Goal: Check status: Check status

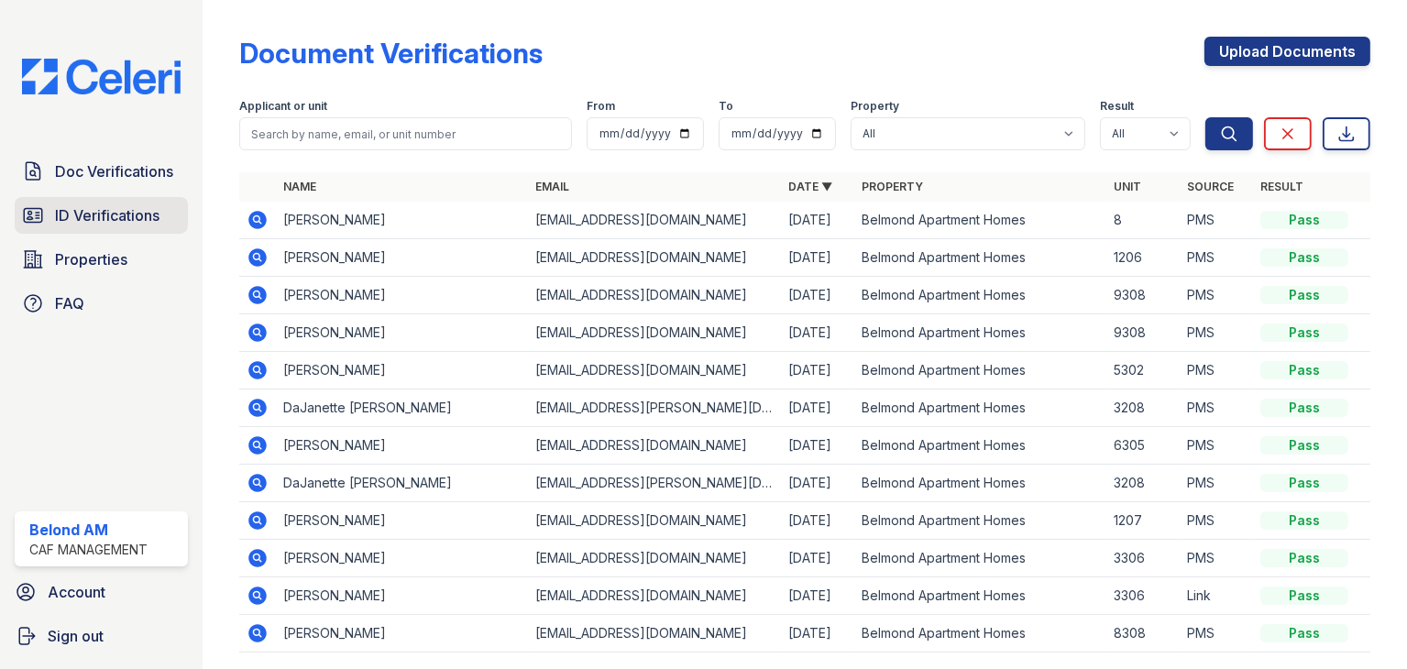
click at [119, 222] on span "ID Verifications" at bounding box center [107, 215] width 104 height 22
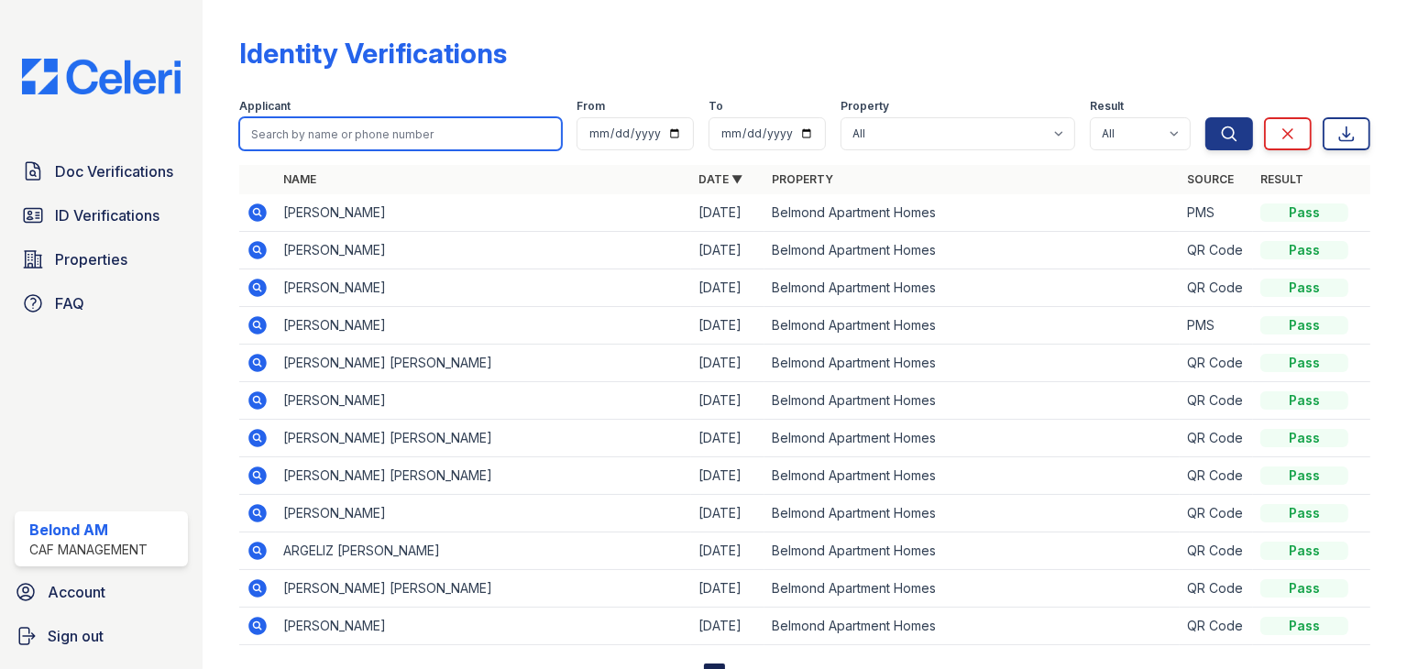
drag, startPoint x: 287, startPoint y: 151, endPoint x: 315, endPoint y: 140, distance: 30.5
click at [315, 140] on input "search" at bounding box center [400, 133] width 323 height 33
type input "lori"
click at [1205, 117] on button "Search" at bounding box center [1229, 133] width 48 height 33
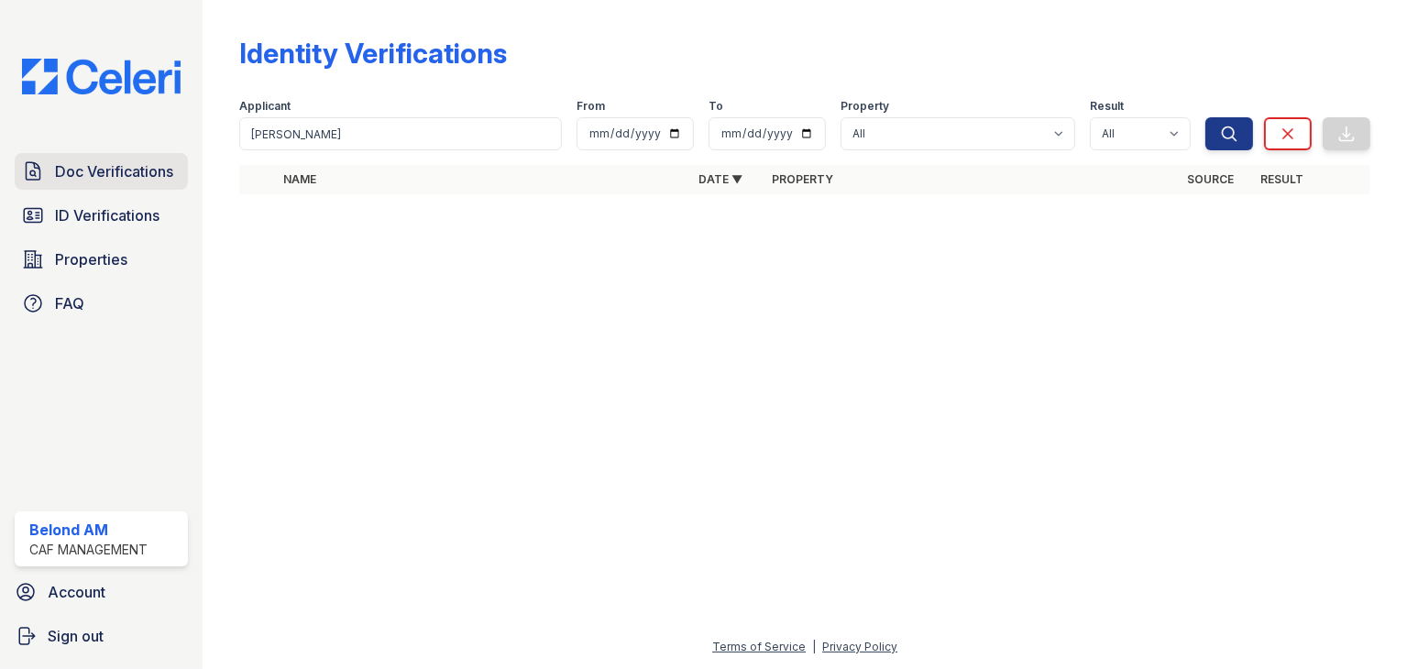
click at [125, 177] on span "Doc Verifications" at bounding box center [114, 171] width 118 height 22
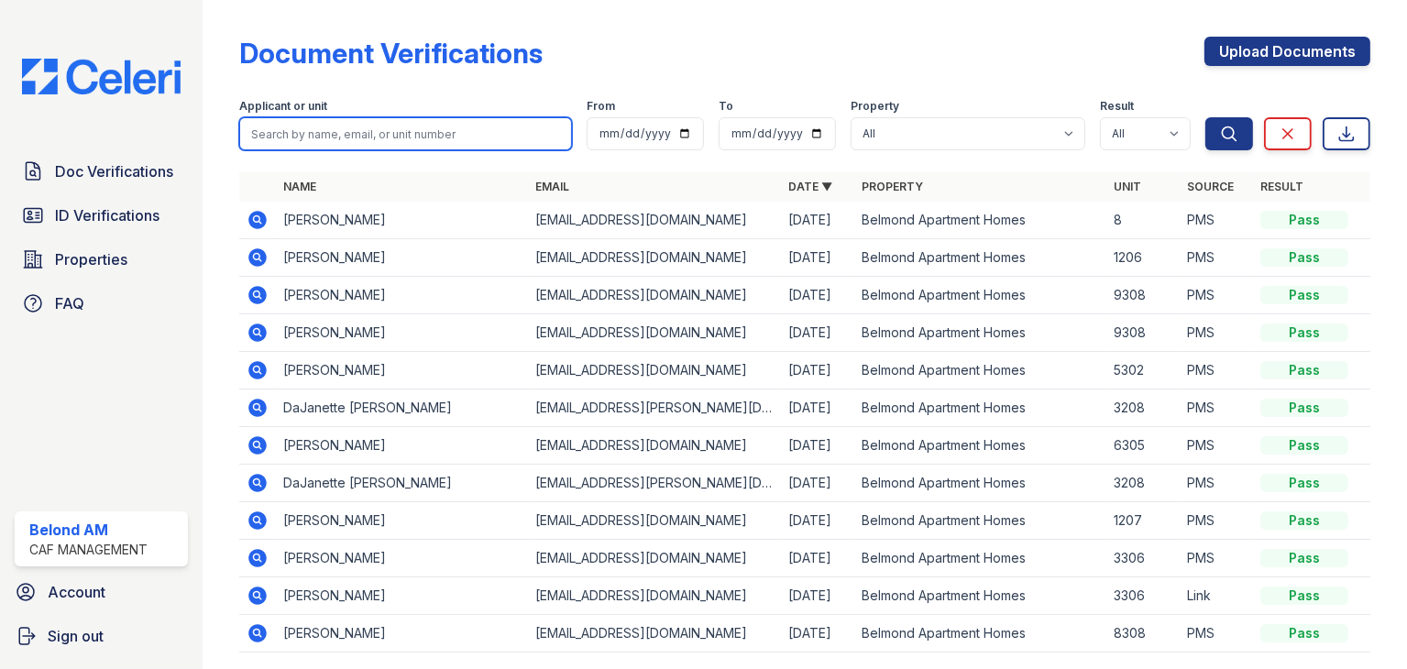
click at [304, 133] on input "search" at bounding box center [405, 133] width 333 height 33
type input "lori"
click at [1205, 117] on button "Search" at bounding box center [1229, 133] width 48 height 33
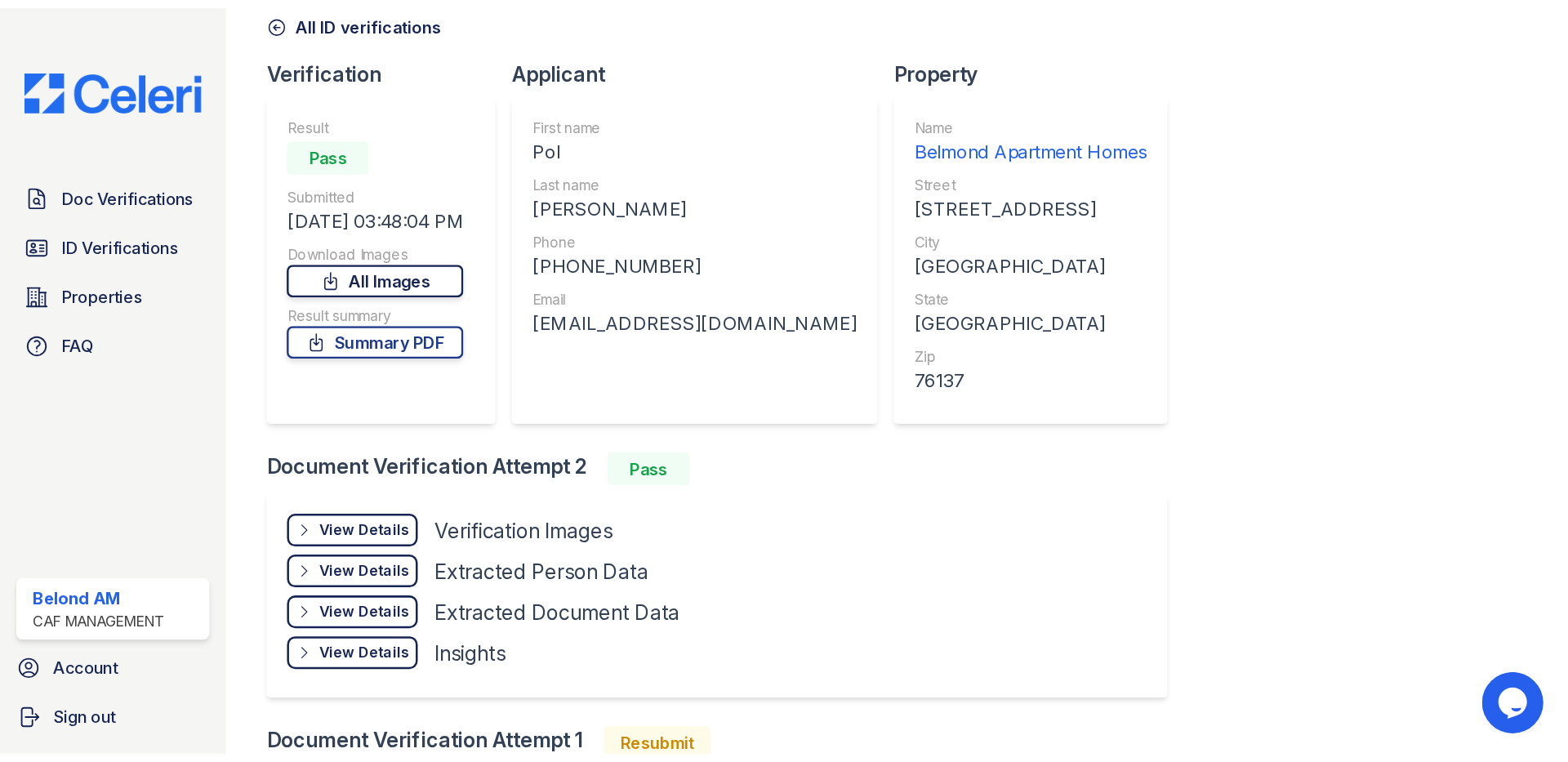
scroll to position [82, 0]
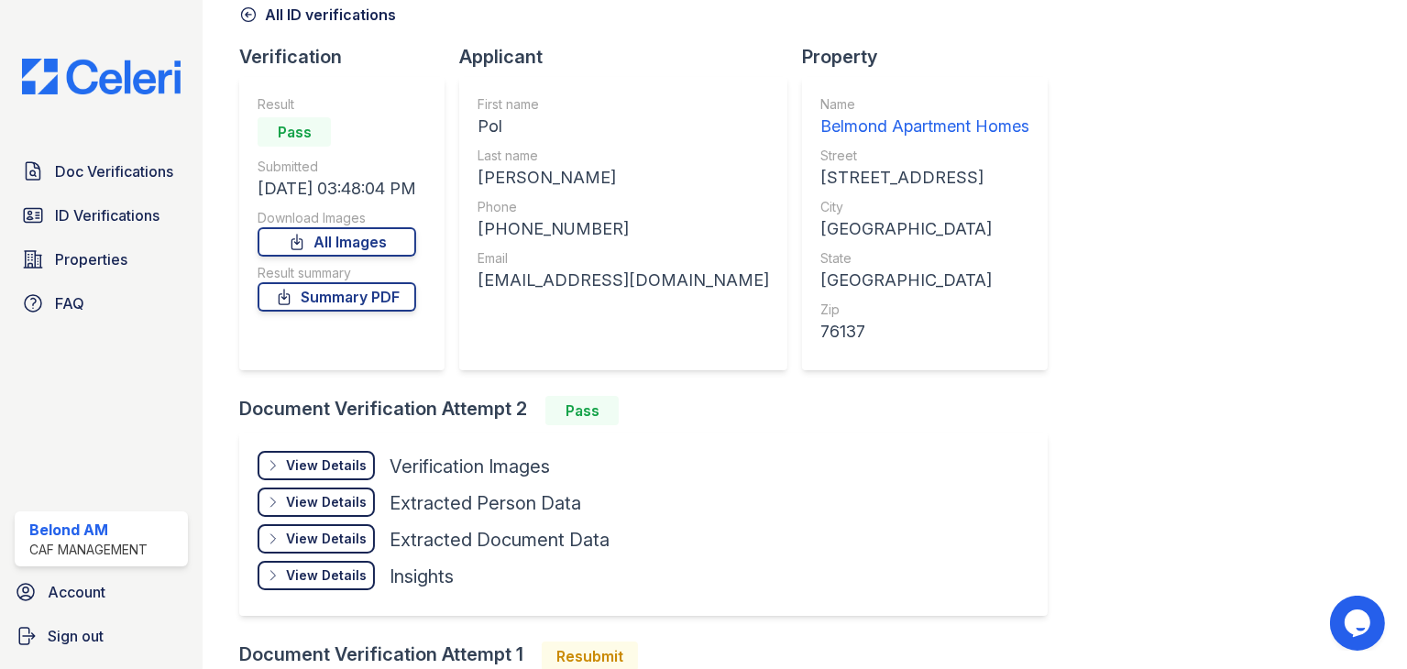
click at [314, 467] on div "View Details" at bounding box center [326, 465] width 81 height 18
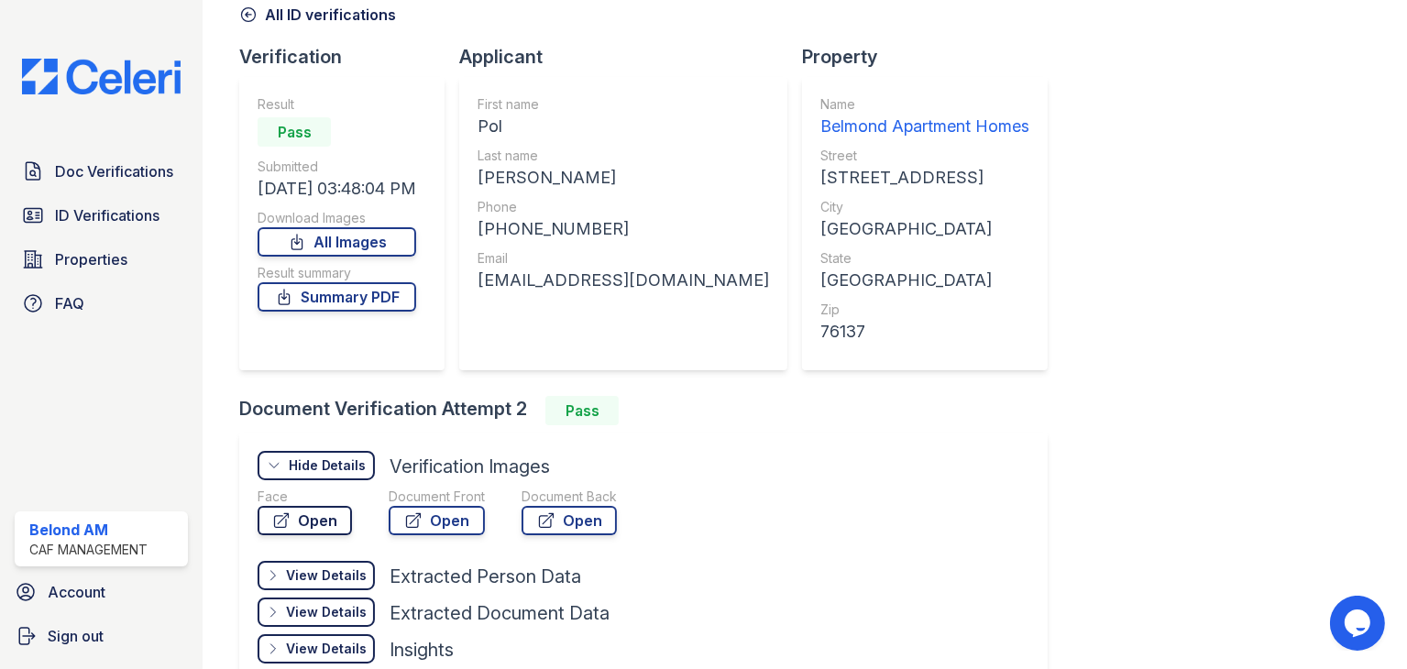
click at [306, 517] on link "Open" at bounding box center [305, 520] width 94 height 29
drag, startPoint x: 1243, startPoint y: 584, endPoint x: 1406, endPoint y: 519, distance: 175.6
click at [1406, 519] on main "ID Verification 301389 All ID verifications Verification Result Pass Submitted …" at bounding box center [805, 334] width 1204 height 669
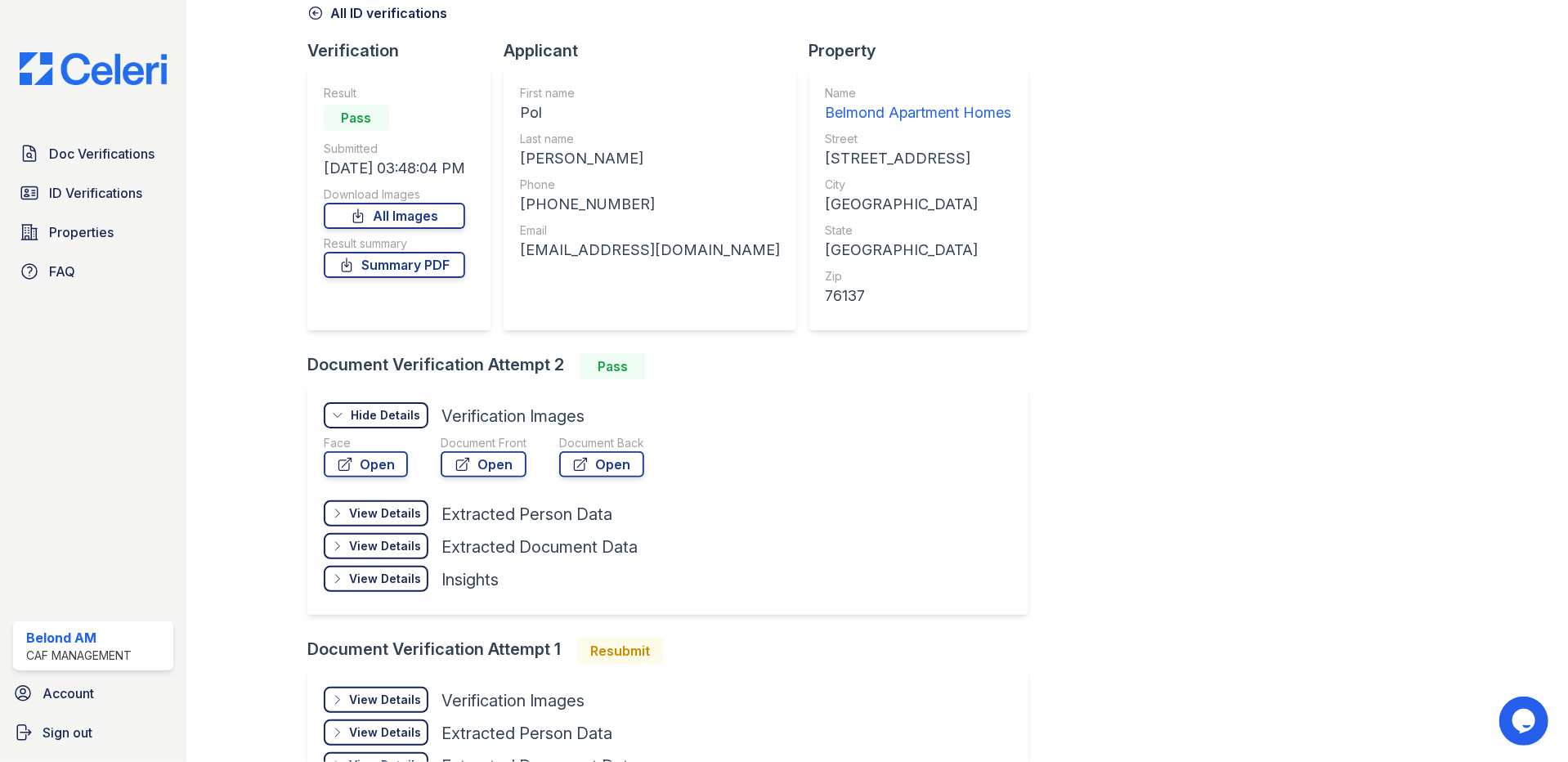
click at [589, 96] on div "Verification Result Pass Submitted 08/26/25 03:48:04 PM Download Images All Ima…" at bounding box center [674, 196] width 734 height 314
click at [559, 148] on div "[PERSON_NAME]" at bounding box center [649, 159] width 260 height 23
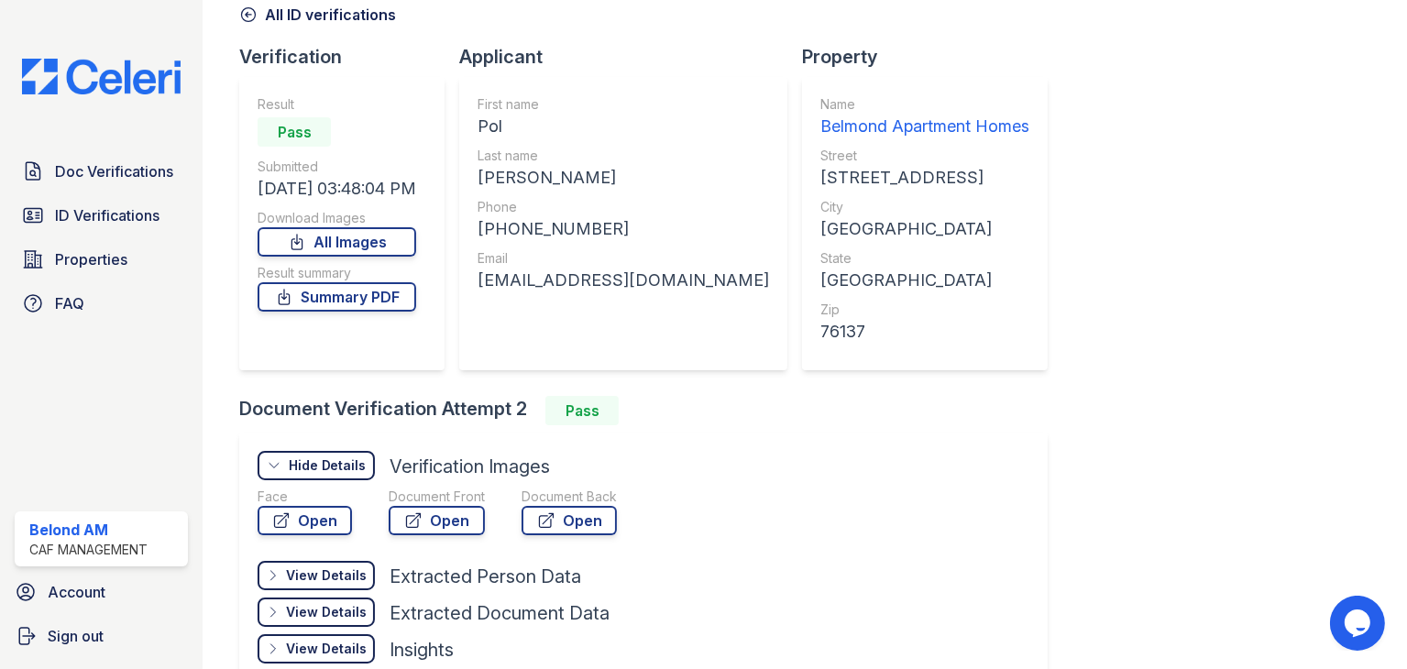
click at [1317, 100] on div "ID Verification 301389 All ID verifications Verification Result Pass Submitted …" at bounding box center [804, 438] width 1131 height 1045
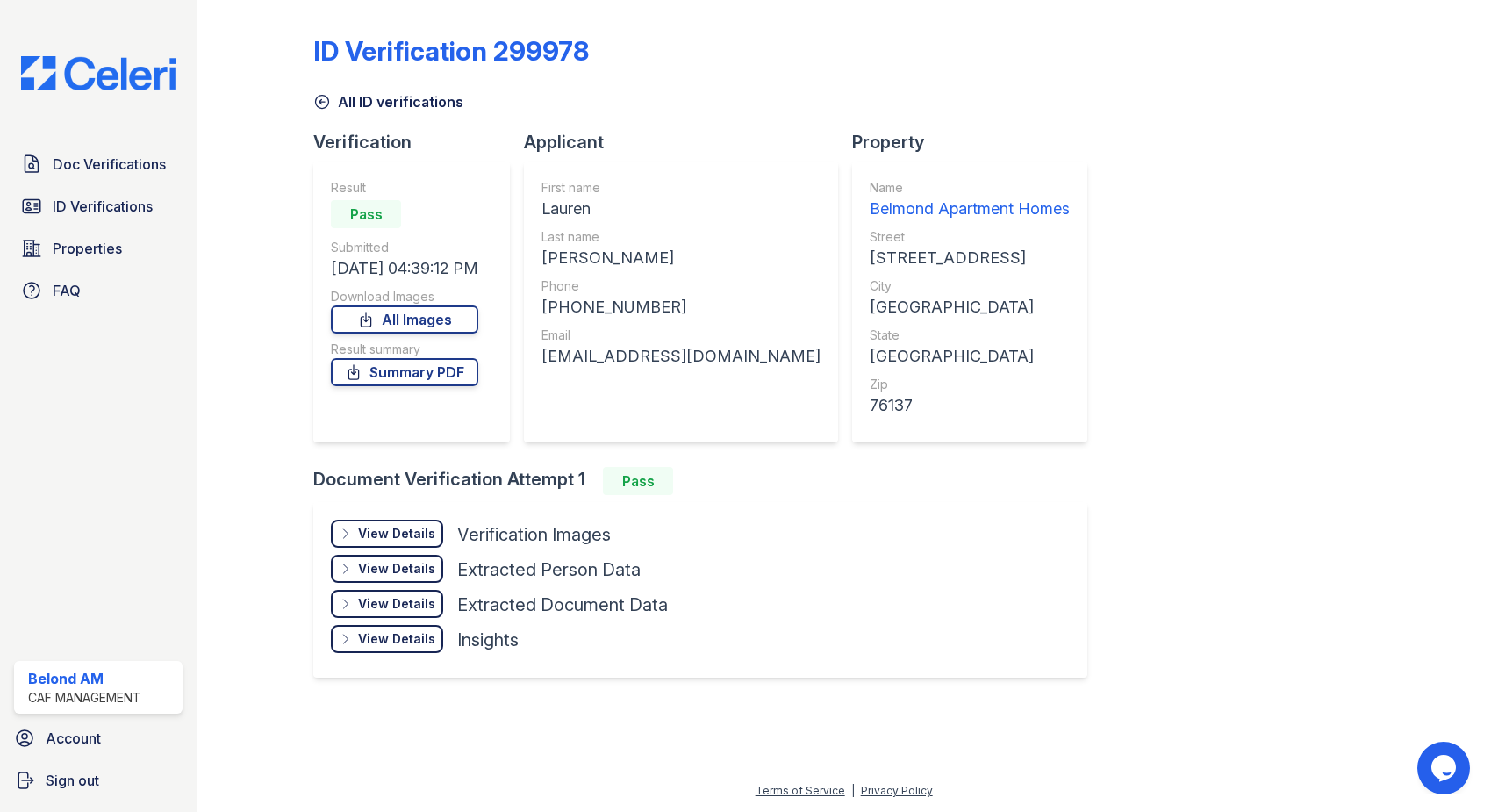
drag, startPoint x: 1429, startPoint y: 182, endPoint x: 1281, endPoint y: 91, distance: 173.7
click at [737, 394] on div "ID Verification 299978 All ID verifications Verification Result Pass Submitted …" at bounding box center [844, 365] width 1238 height 731
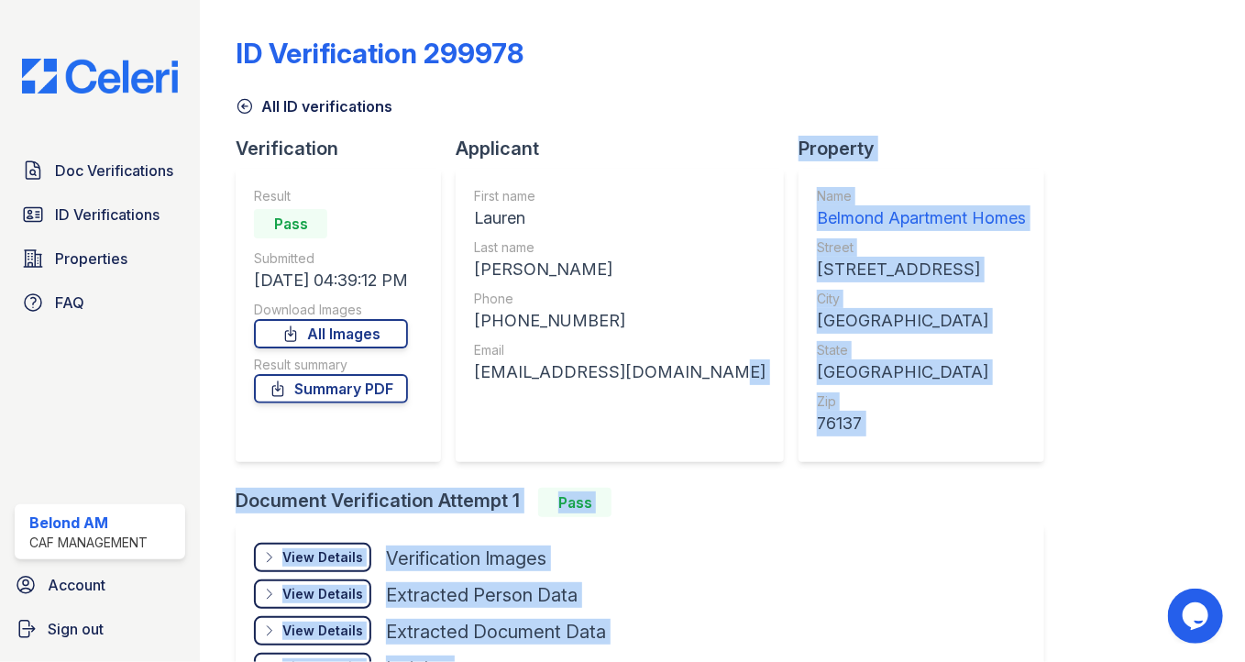
click at [1169, 423] on div "ID Verification 299978 All ID verifications Verification Result Pass Submitted …" at bounding box center [722, 370] width 972 height 726
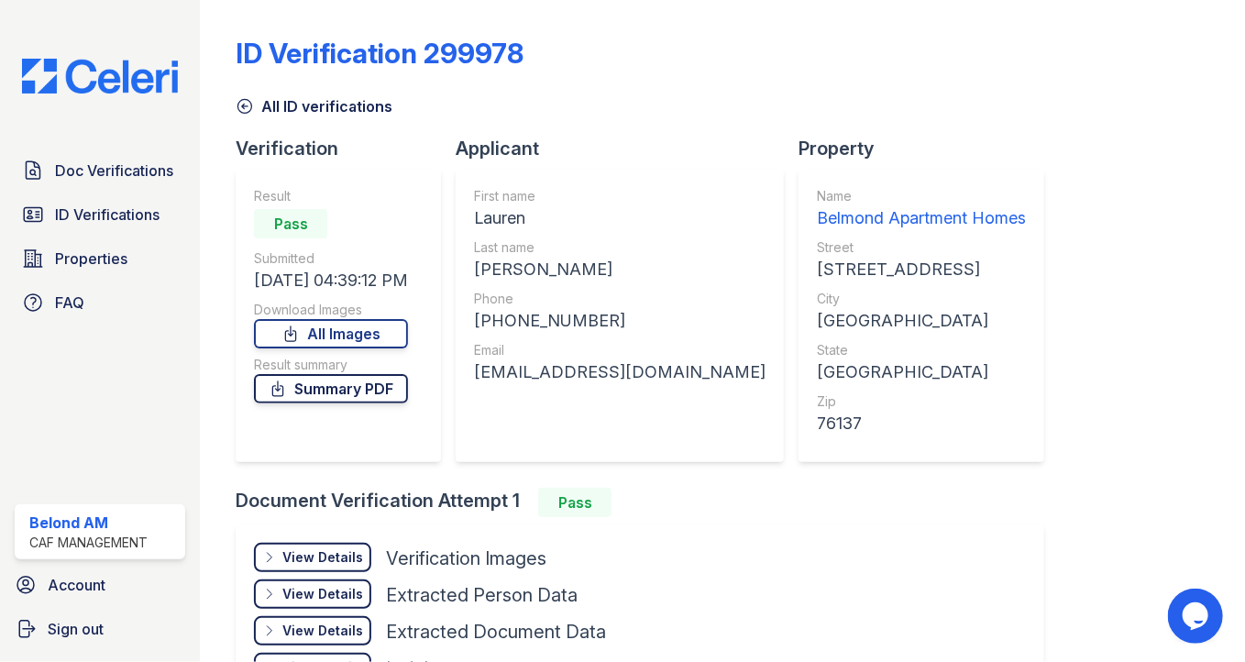
click at [360, 390] on link "Summary PDF" at bounding box center [331, 388] width 154 height 29
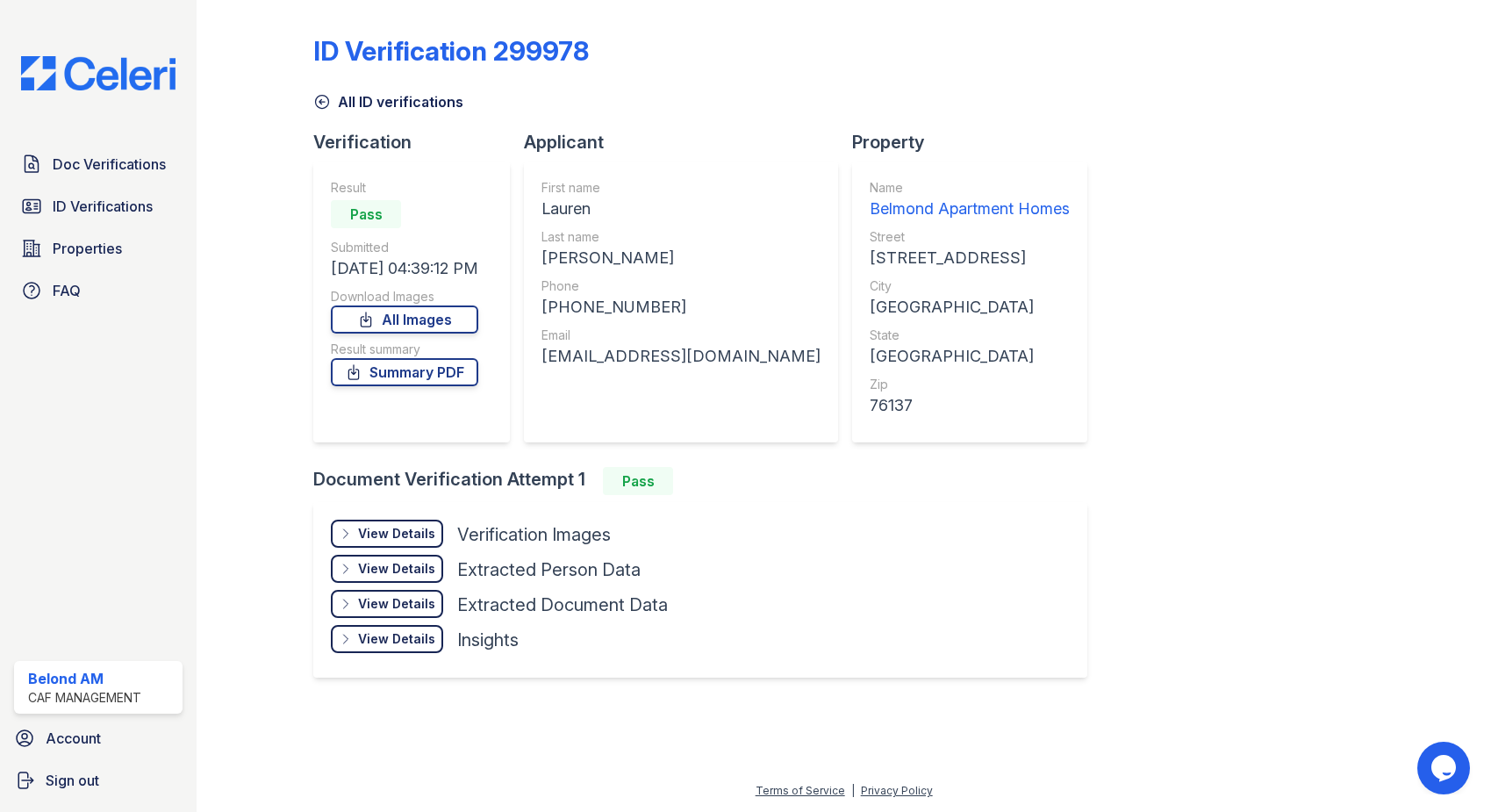
click at [523, 633] on div "ID Verification 299978 All ID verifications Verification Result Pass Submitted …" at bounding box center [844, 406] width 1295 height 812
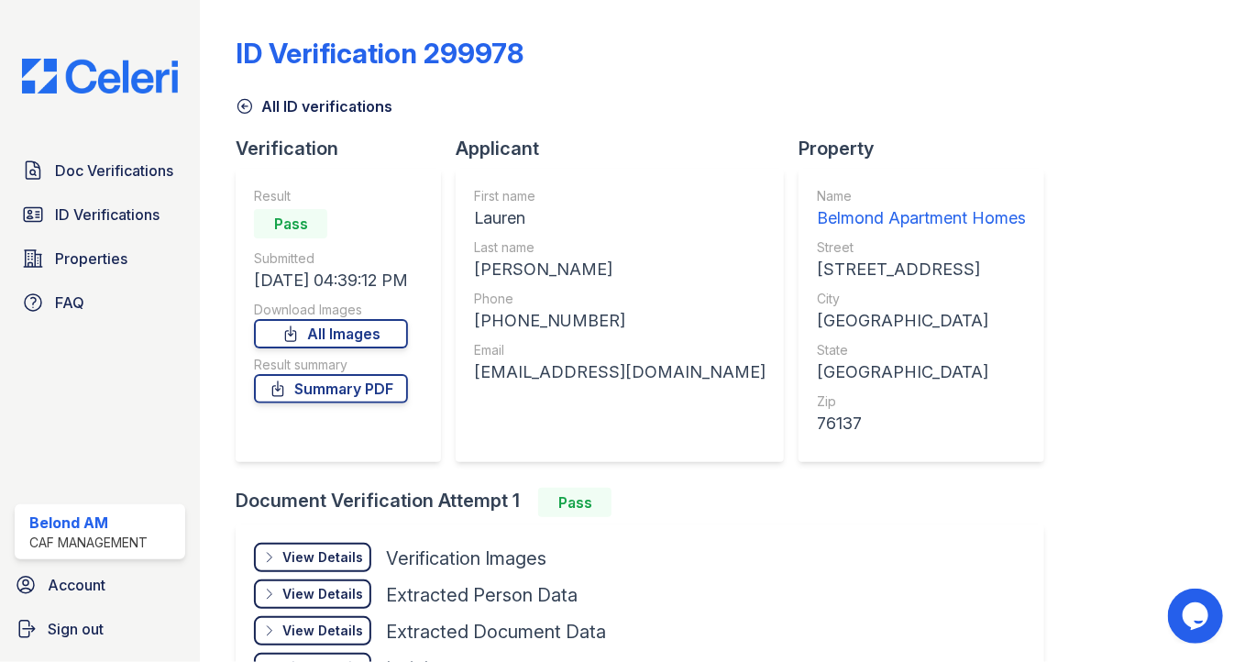
click at [694, 577] on div "Document Verification Attempt 1 Pass View Details Details Hide Details Details …" at bounding box center [647, 611] width 823 height 246
click at [937, 592] on div "View Details Details Hide Details Details Verification Images Face Open Documen…" at bounding box center [640, 615] width 808 height 183
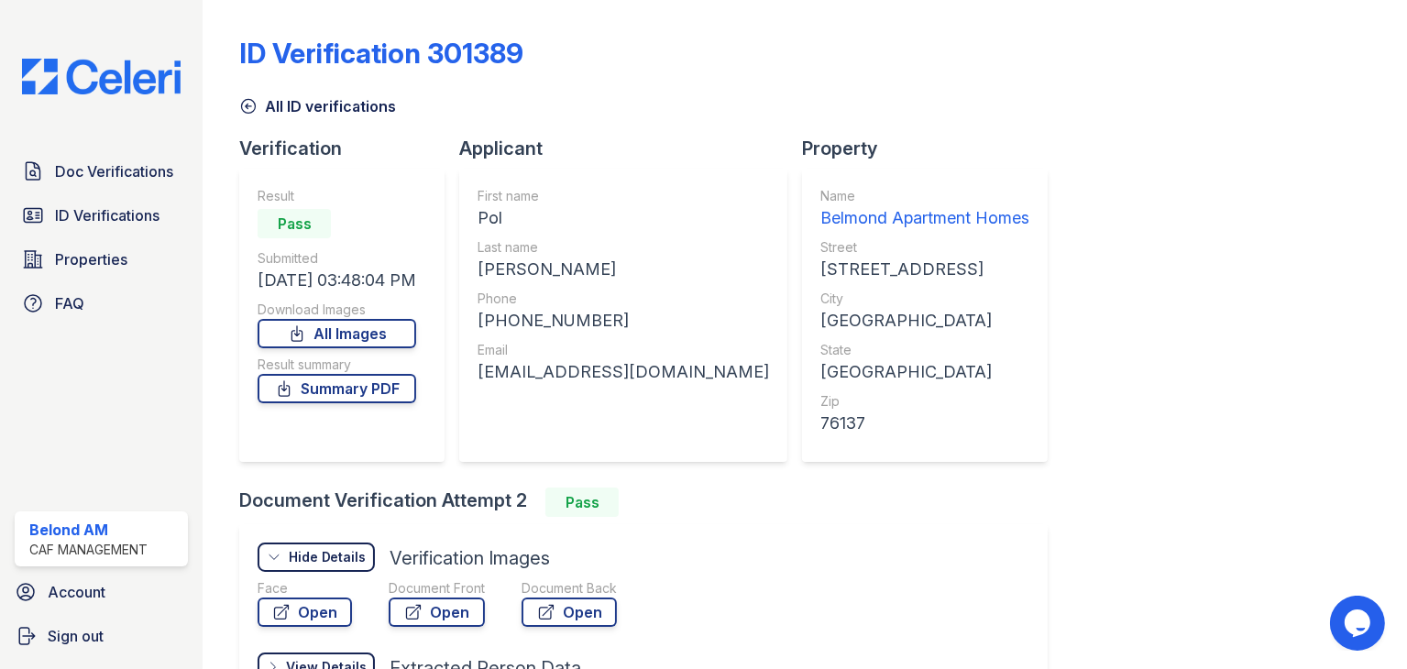
scroll to position [92, 0]
